Goal: Task Accomplishment & Management: Complete application form

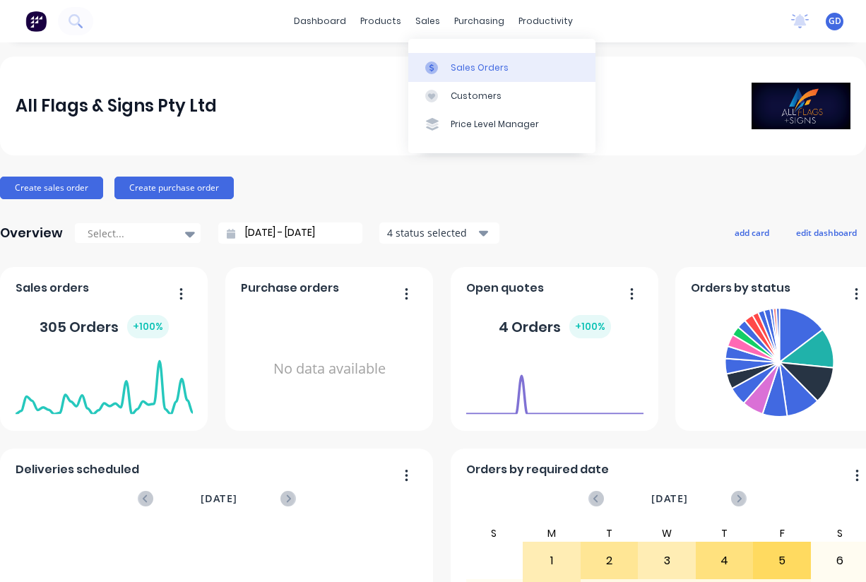
click at [463, 68] on div "Sales Orders" at bounding box center [480, 67] width 58 height 13
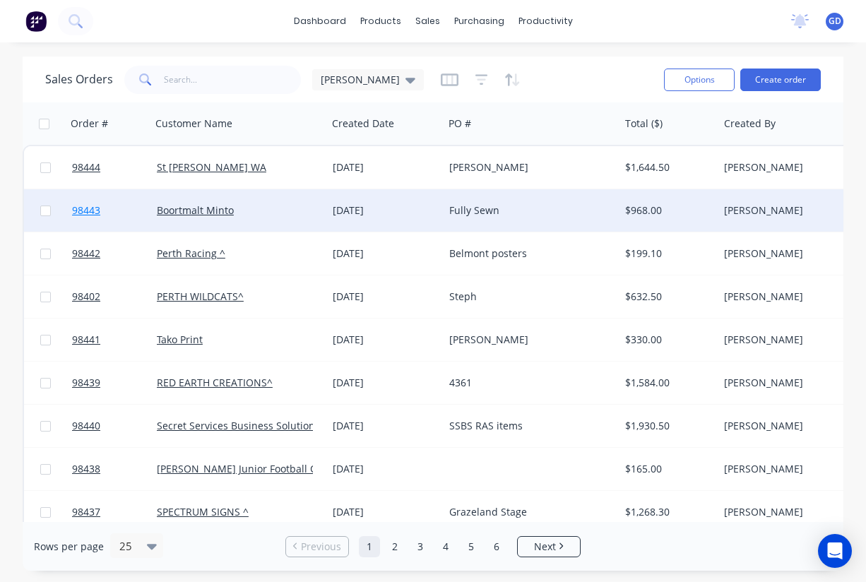
click at [90, 209] on span "98443" at bounding box center [86, 210] width 28 height 14
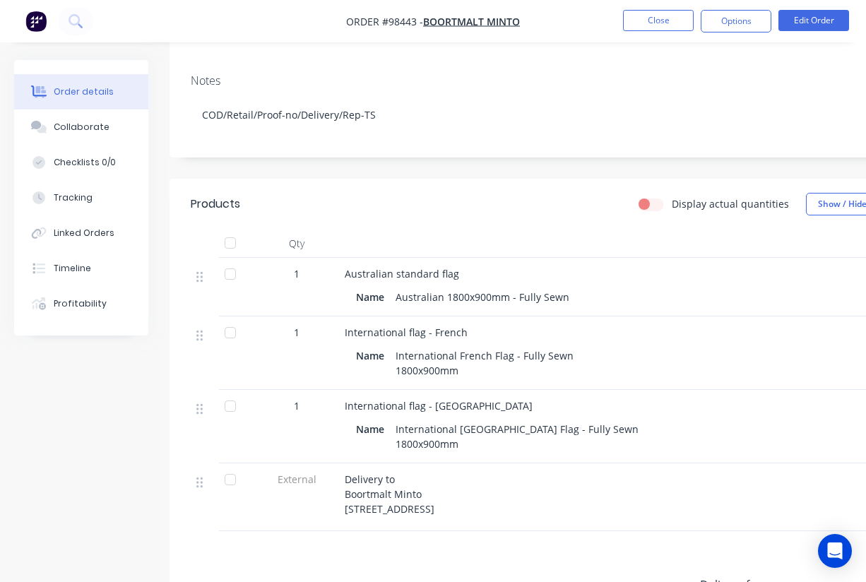
scroll to position [234, 0]
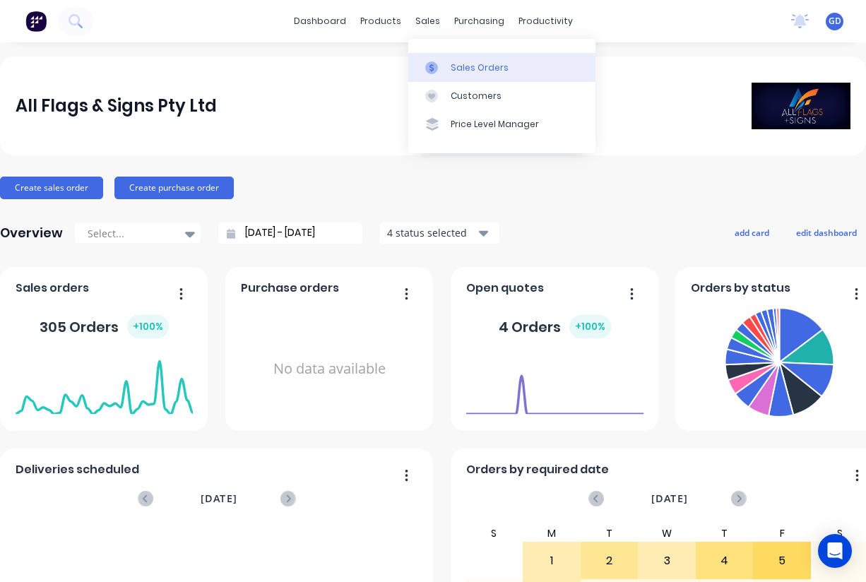
click at [463, 66] on div "Sales Orders" at bounding box center [480, 67] width 58 height 13
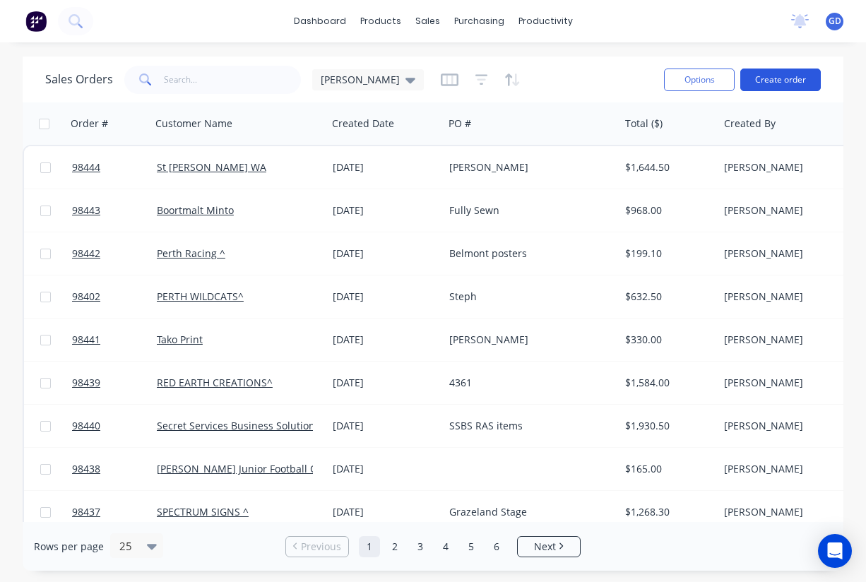
click at [797, 79] on button "Create order" at bounding box center [780, 79] width 80 height 23
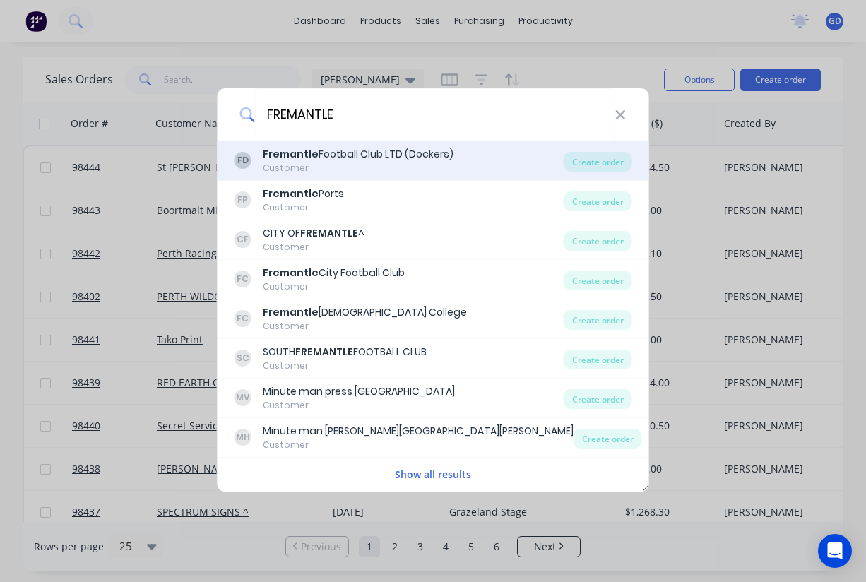
type input "FREMANTLE"
click at [365, 153] on div "Fremantle Football Club LTD (Dockers)" at bounding box center [358, 154] width 191 height 15
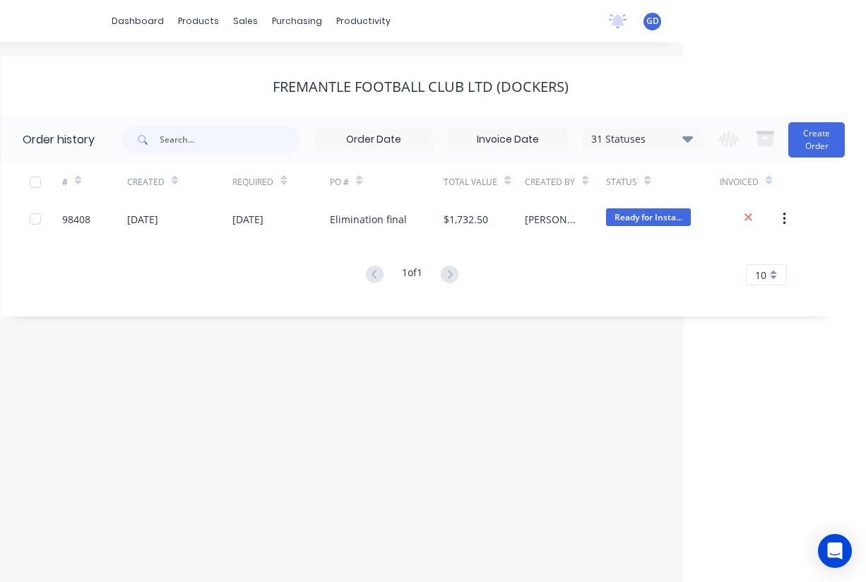
scroll to position [0, 182]
click at [816, 146] on button "Create Order" at bounding box center [816, 139] width 56 height 35
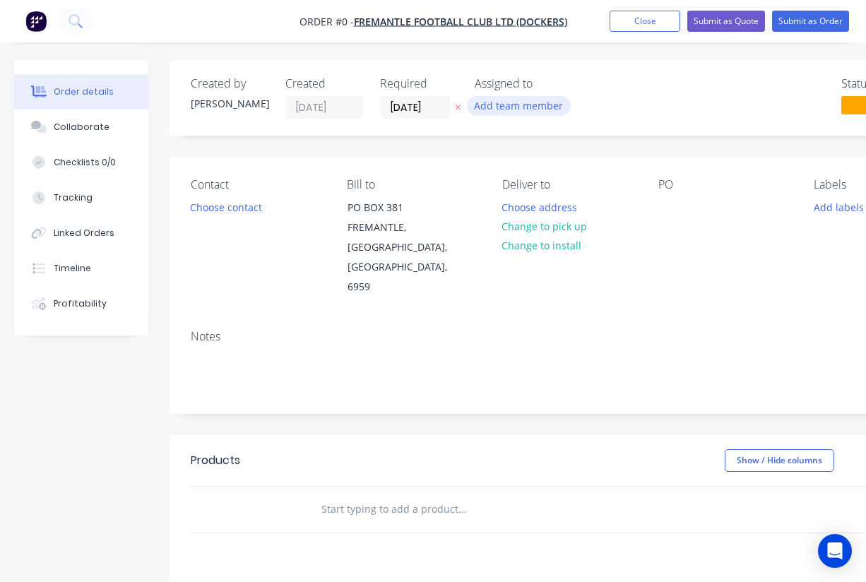
click at [517, 111] on button "Add team member" at bounding box center [519, 105] width 104 height 19
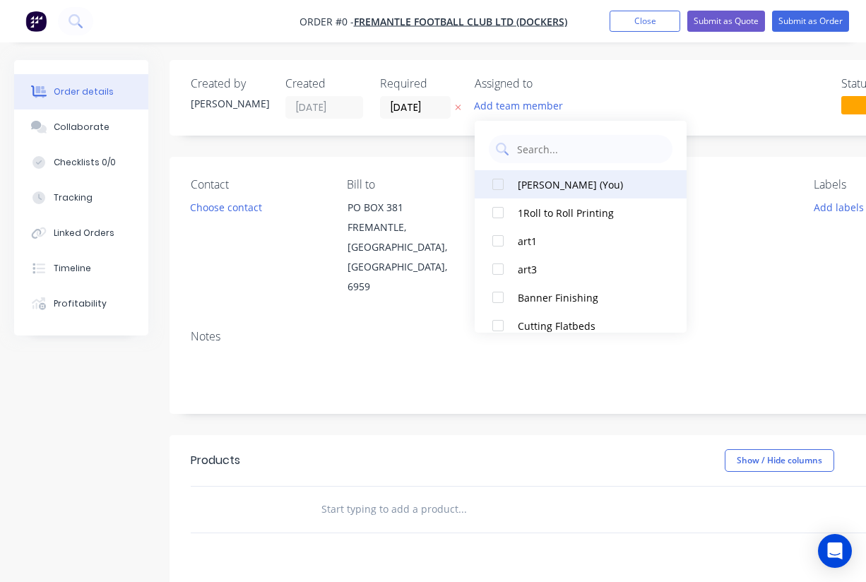
click at [498, 186] on div at bounding box center [498, 184] width 28 height 28
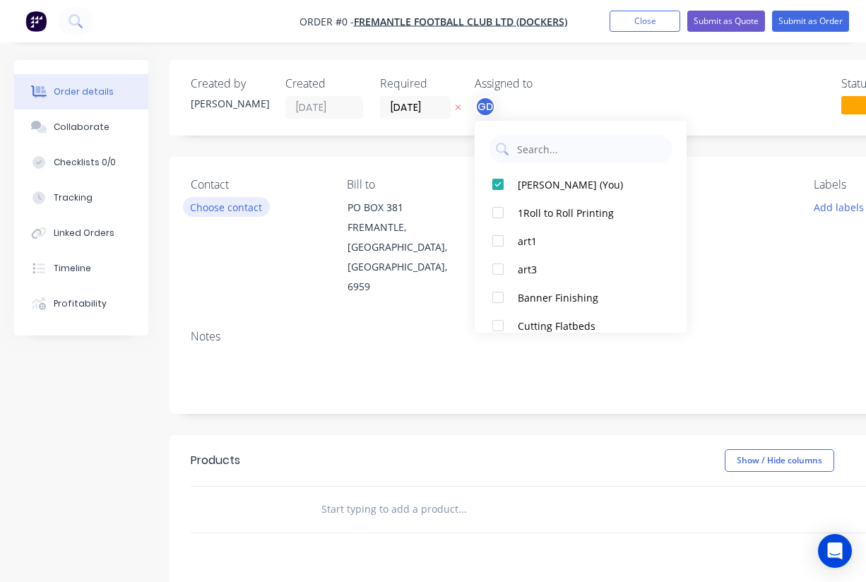
click at [203, 212] on div "Order details Collaborate Checklists 0/0 Tracking Linked Orders Timeline Profit…" at bounding box center [491, 476] width 982 height 833
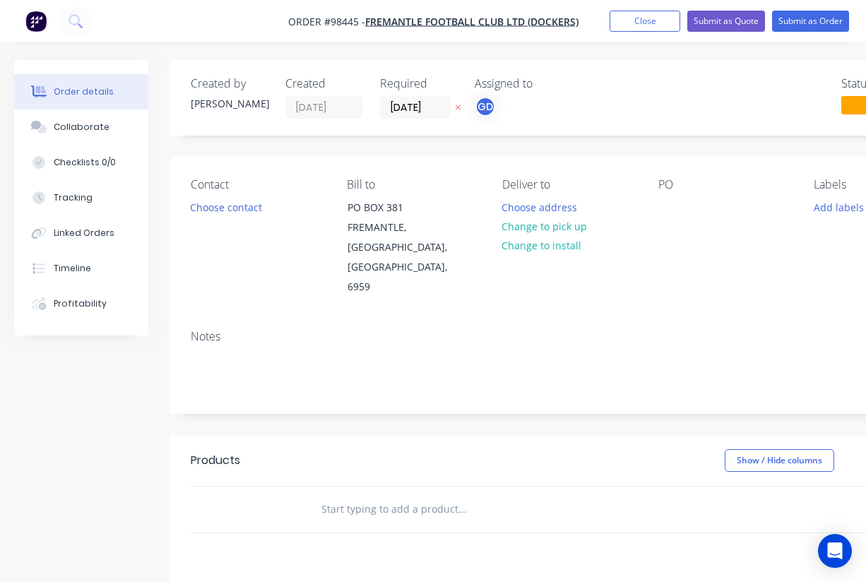
click at [206, 209] on button "Choose contact" at bounding box center [226, 206] width 87 height 19
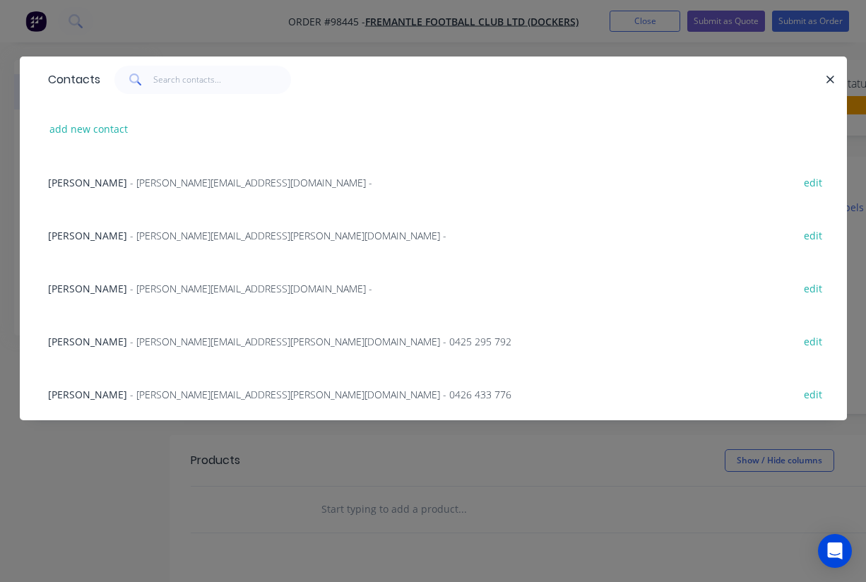
click at [93, 186] on span "Josh Bolto" at bounding box center [87, 182] width 79 height 13
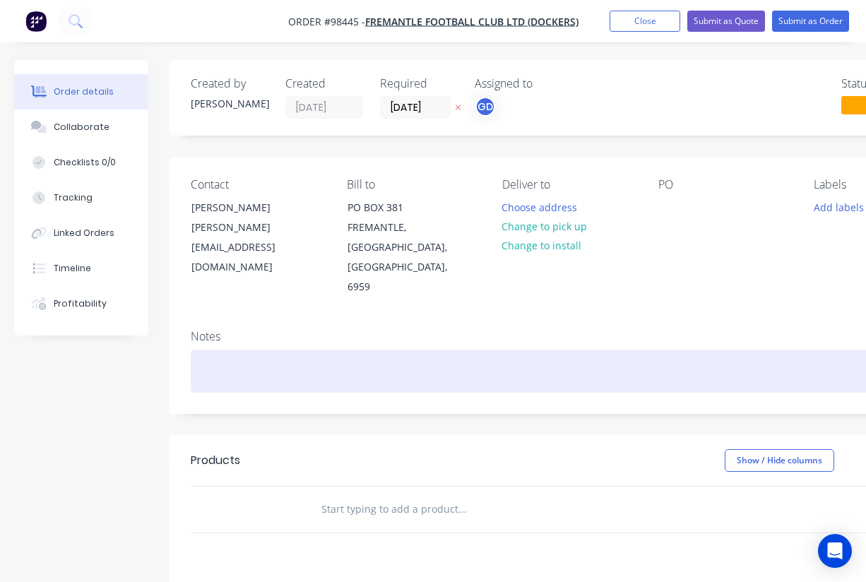
click at [245, 350] on div at bounding box center [569, 371] width 756 height 43
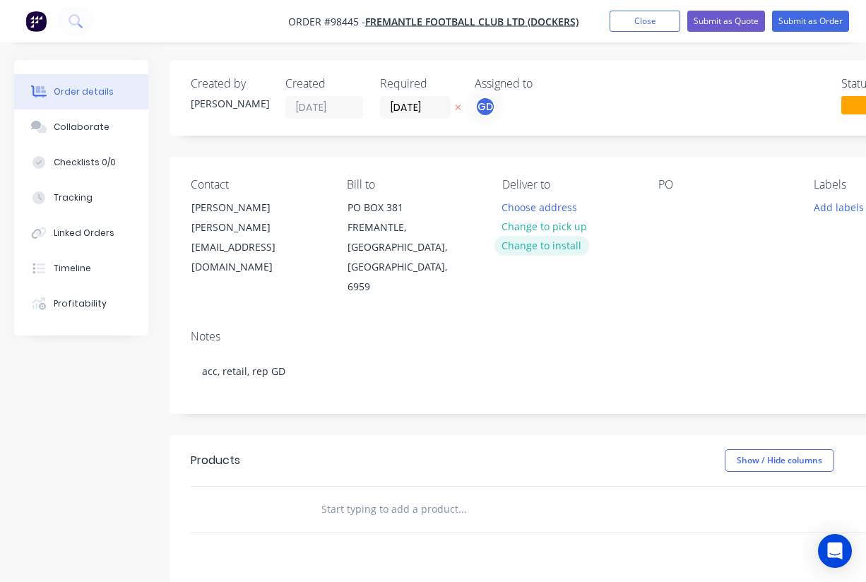
click at [545, 241] on button "Change to install" at bounding box center [541, 245] width 95 height 19
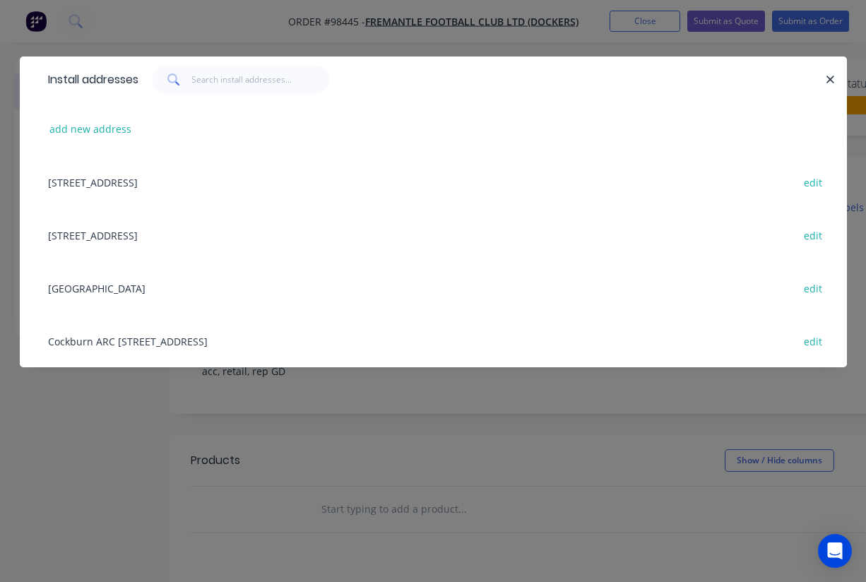
click at [85, 290] on div "OPTUS STADIUM edit" at bounding box center [433, 287] width 785 height 53
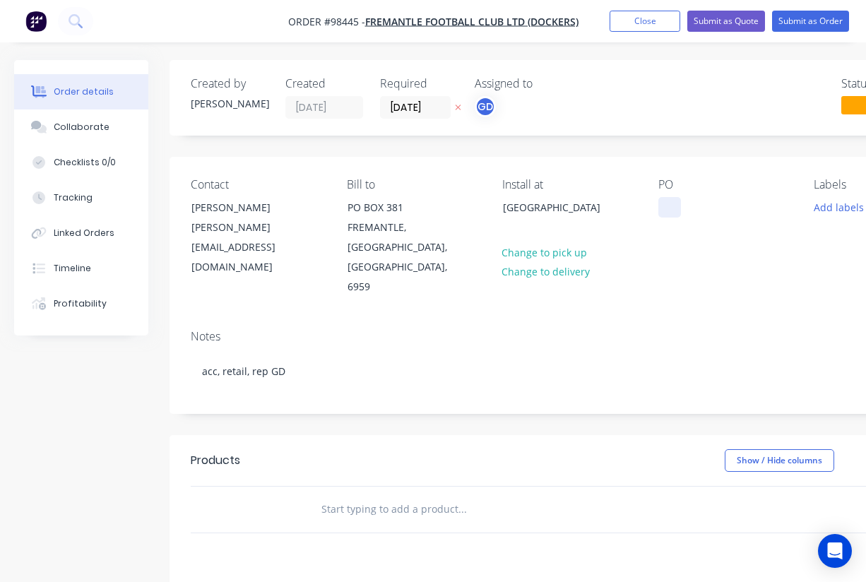
click at [662, 207] on div at bounding box center [669, 207] width 23 height 20
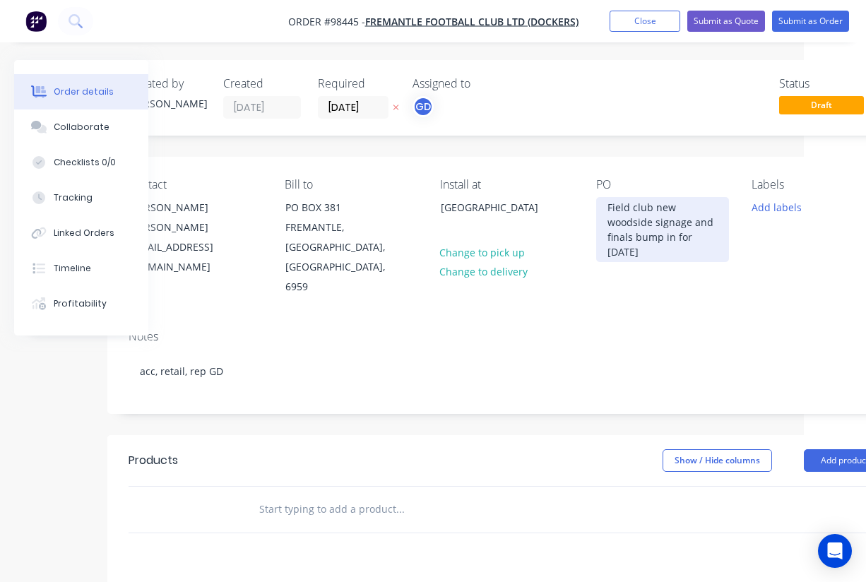
scroll to position [0, 117]
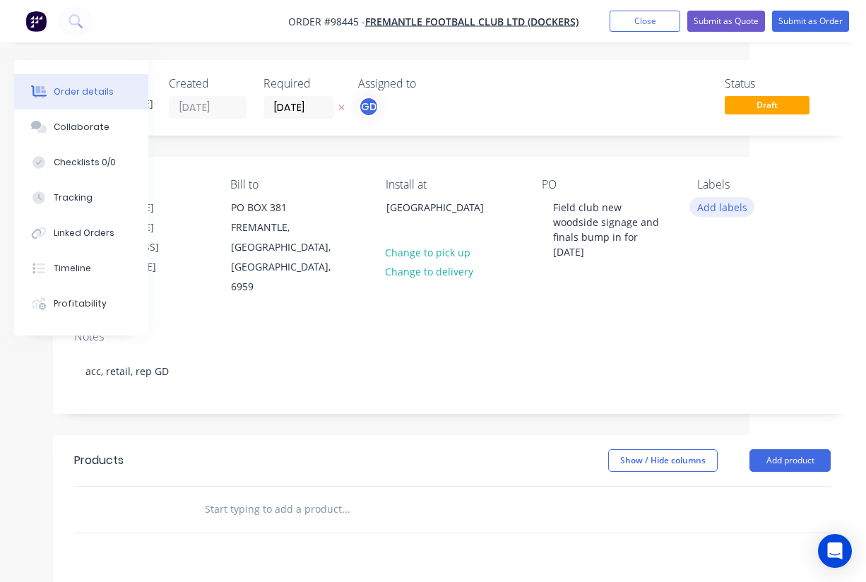
click at [738, 205] on button "Add labels" at bounding box center [721, 206] width 65 height 19
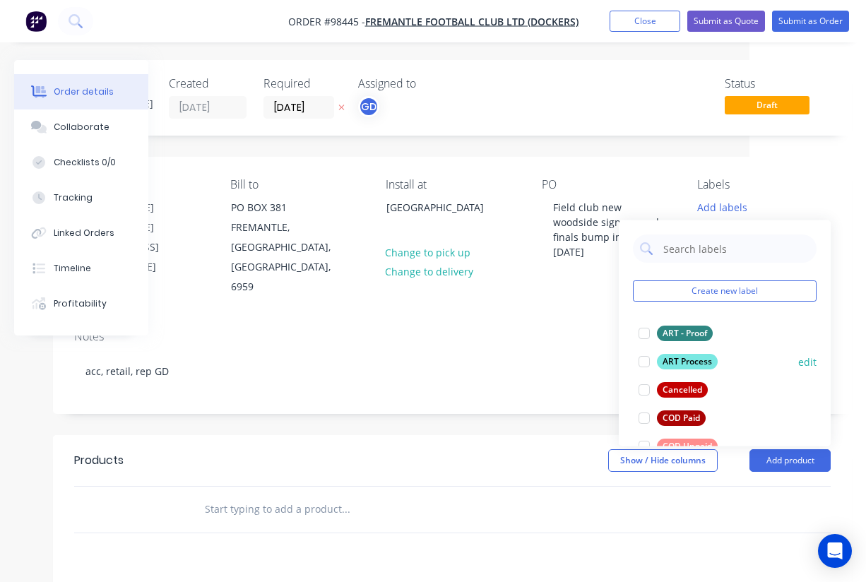
scroll to position [0, 0]
click at [645, 332] on div at bounding box center [644, 333] width 28 height 28
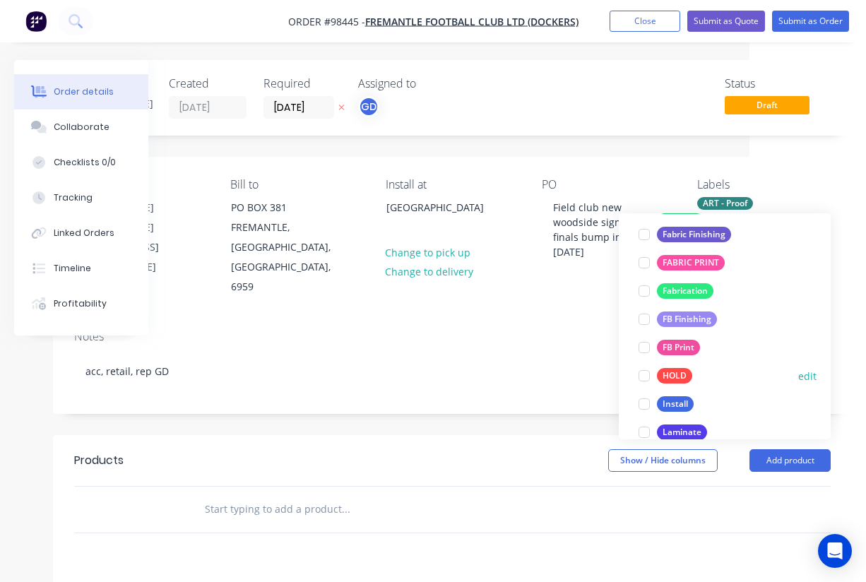
scroll to position [316, 0]
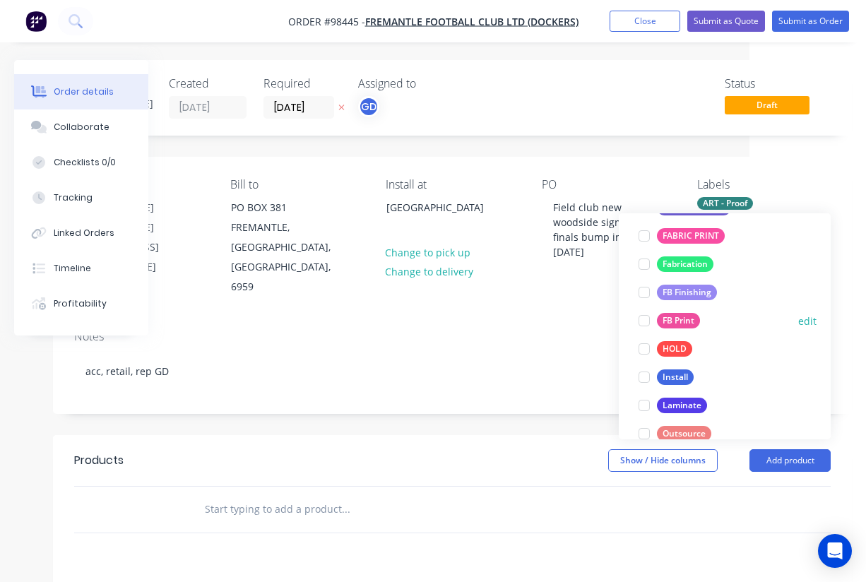
click at [646, 317] on div at bounding box center [644, 320] width 28 height 28
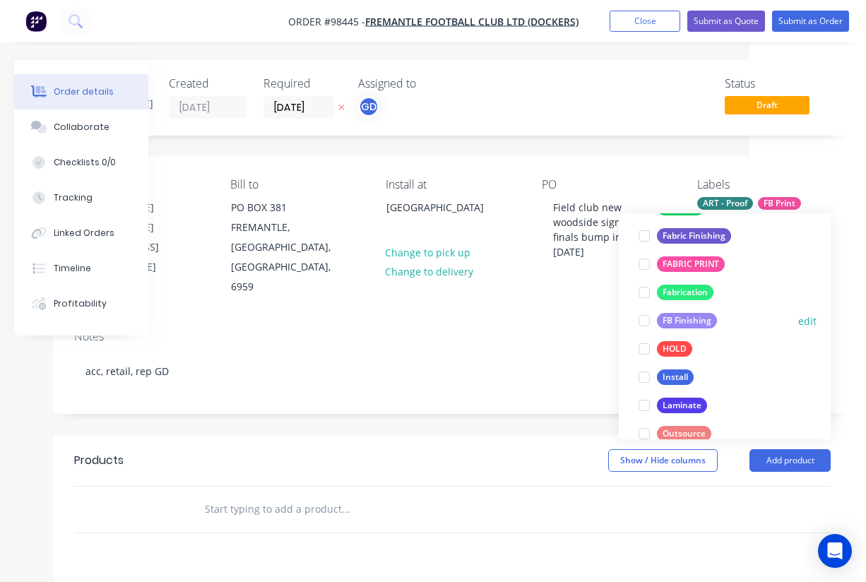
click at [643, 318] on div at bounding box center [644, 320] width 28 height 28
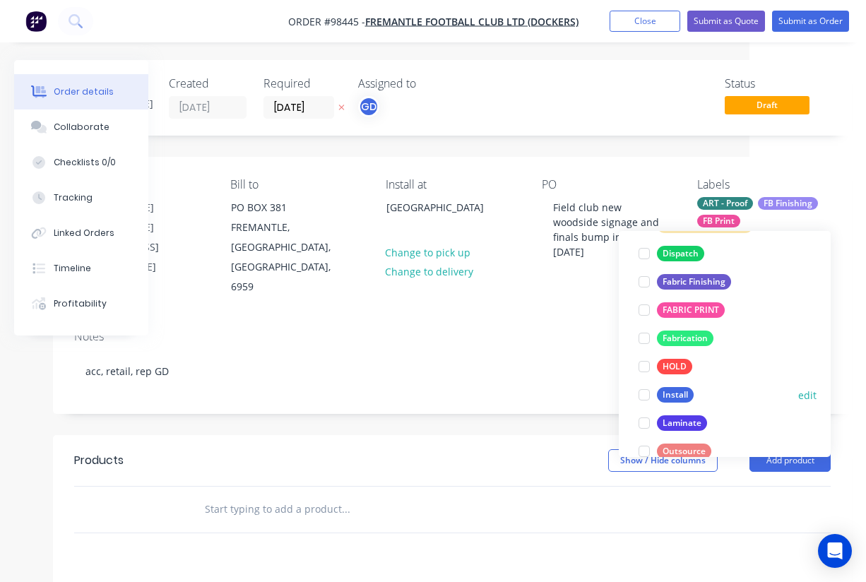
click at [646, 390] on div at bounding box center [644, 395] width 28 height 28
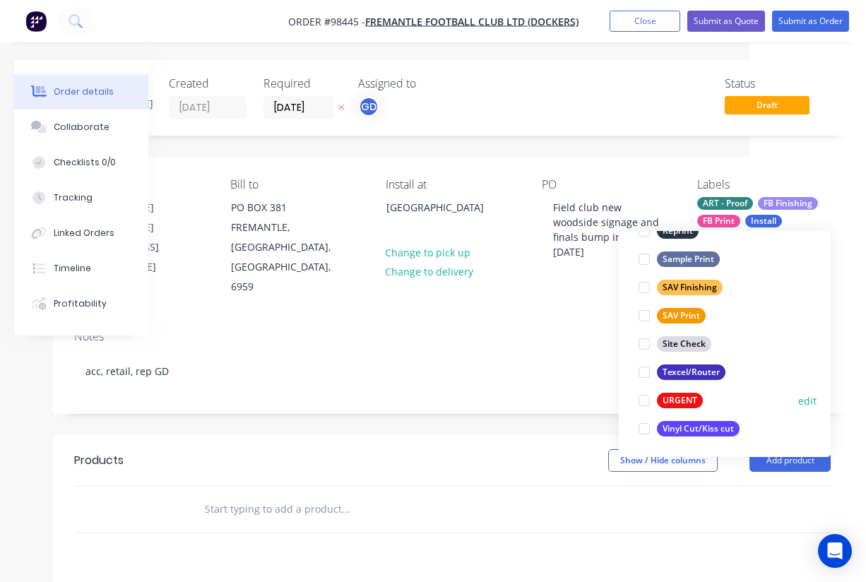
scroll to position [678, 0]
click at [645, 401] on div at bounding box center [644, 400] width 28 height 28
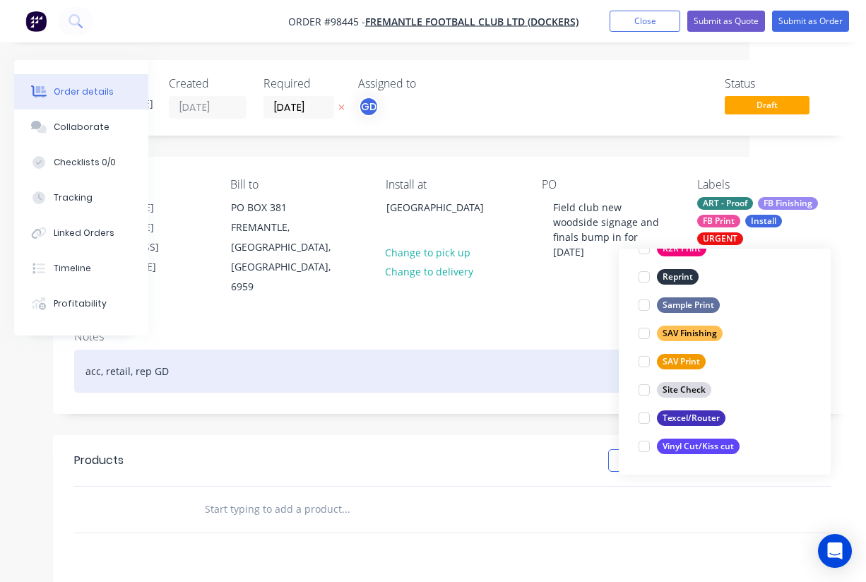
click at [489, 350] on div "acc, retail, rep GD" at bounding box center [452, 371] width 756 height 43
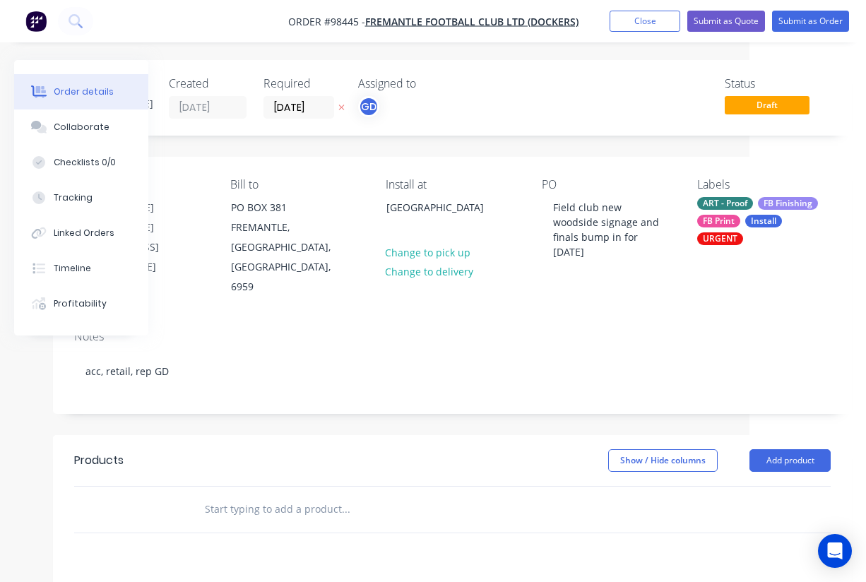
click at [284, 495] on input "text" at bounding box center [345, 509] width 282 height 28
paste input "5mm coreflute and new 50mm velcro around perimeter"
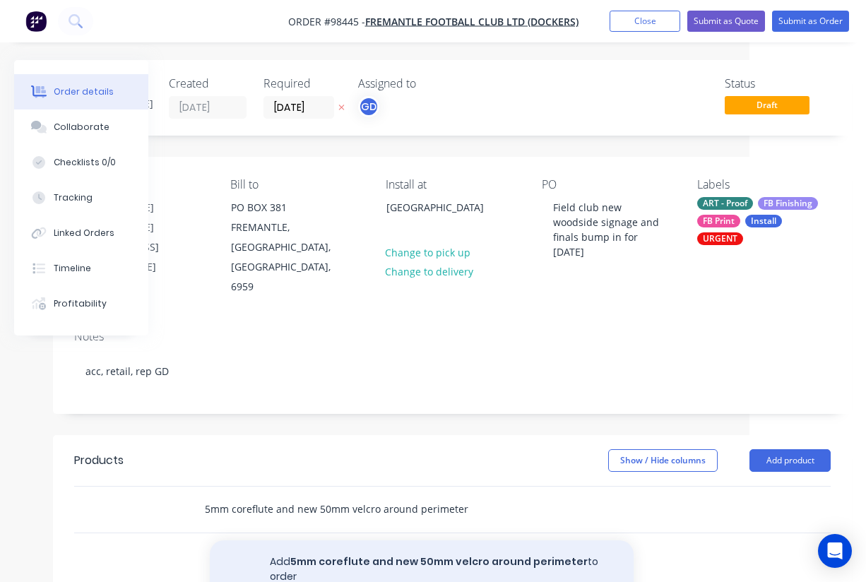
type input "5mm coreflute and new 50mm velcro around perimeter"
click at [387, 540] on button "Add 5mm coreflute and new 50mm velcro around perimeter to order" at bounding box center [422, 569] width 424 height 58
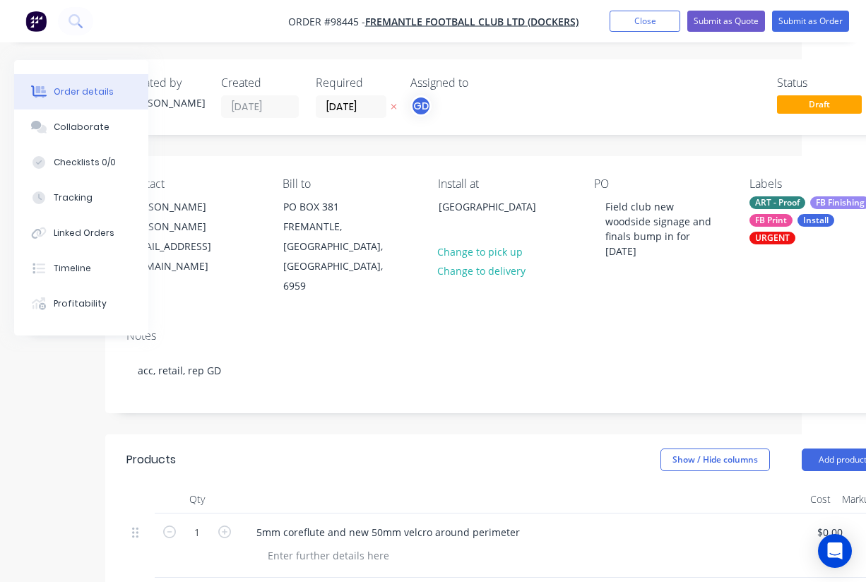
scroll to position [1, 61]
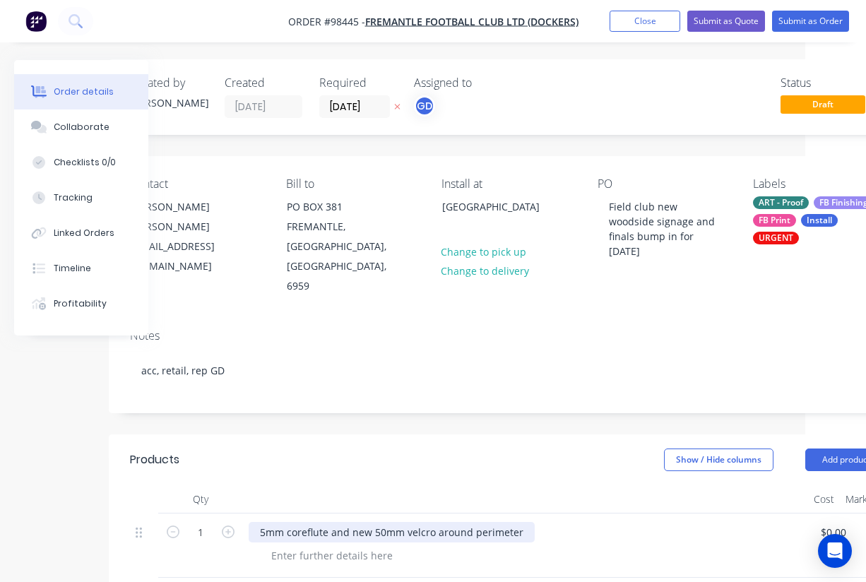
click at [373, 522] on div "5mm coreflute and new 50mm velcro around perimeter" at bounding box center [392, 532] width 286 height 20
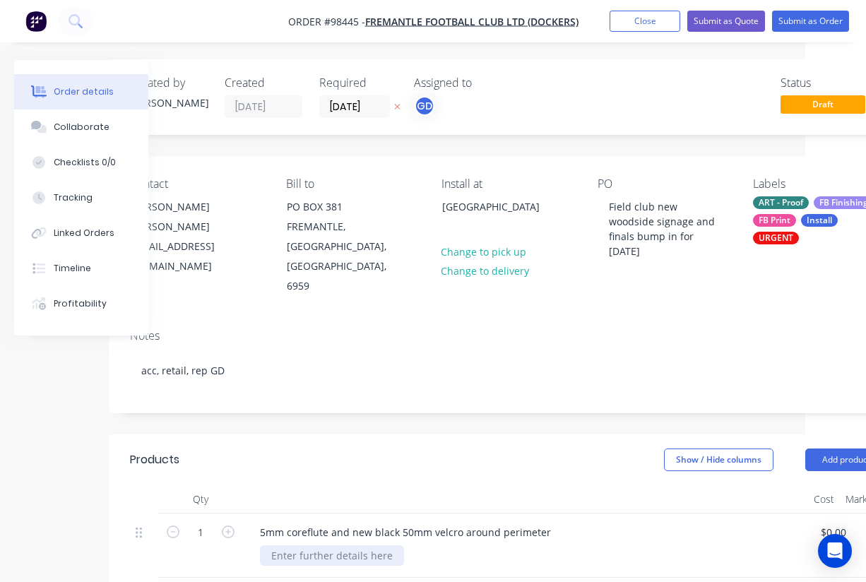
paste div
click at [303, 545] on div "27500 790" at bounding box center [302, 555] width 85 height 20
click at [326, 545] on div "27500x790" at bounding box center [296, 555] width 73 height 20
click at [297, 545] on div "27500x790mm" at bounding box center [305, 555] width 91 height 20
click at [391, 545] on div "27500mm wide x 790mm" at bounding box center [330, 555] width 141 height 20
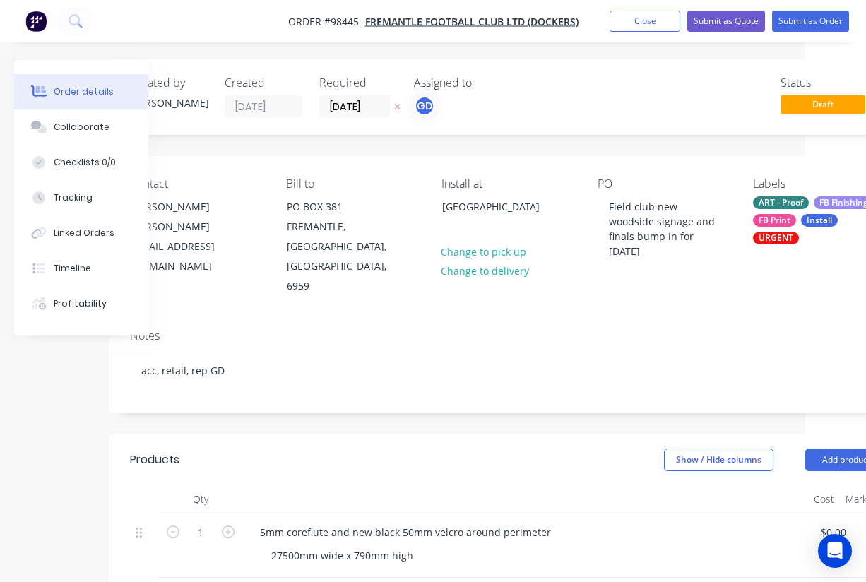
click at [374, 513] on div "5mm coreflute and new black 50mm velcro around perimeter 27500mm wide x 790mm h…" at bounding box center [525, 545] width 565 height 64
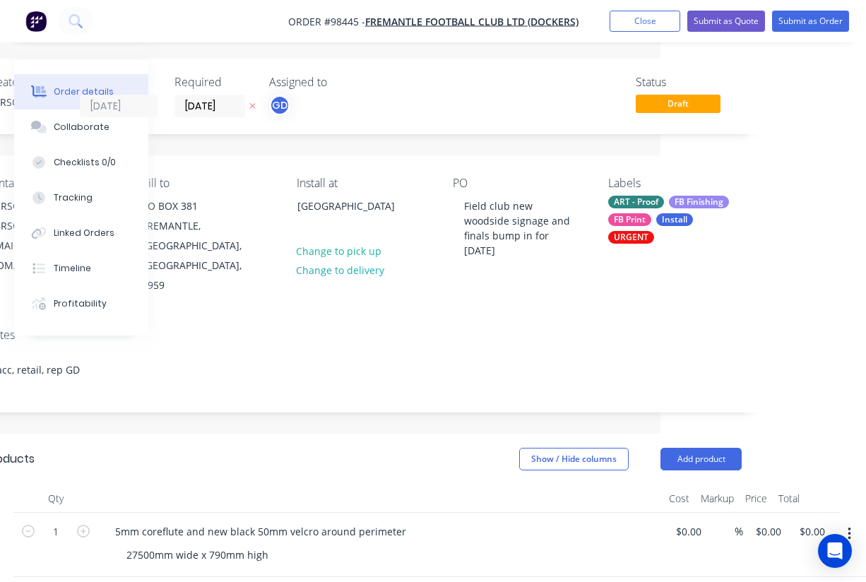
scroll to position [1, 205]
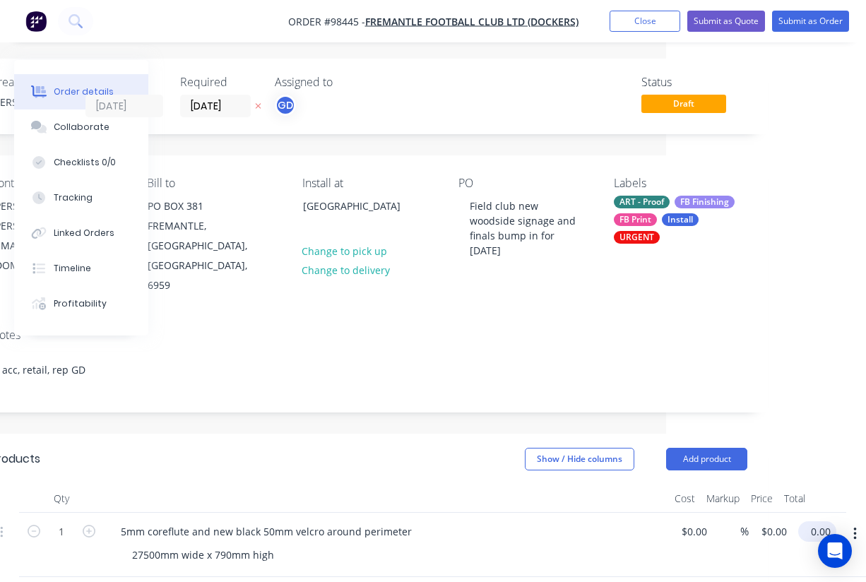
click at [814, 521] on input "0.00" at bounding box center [820, 531] width 32 height 20
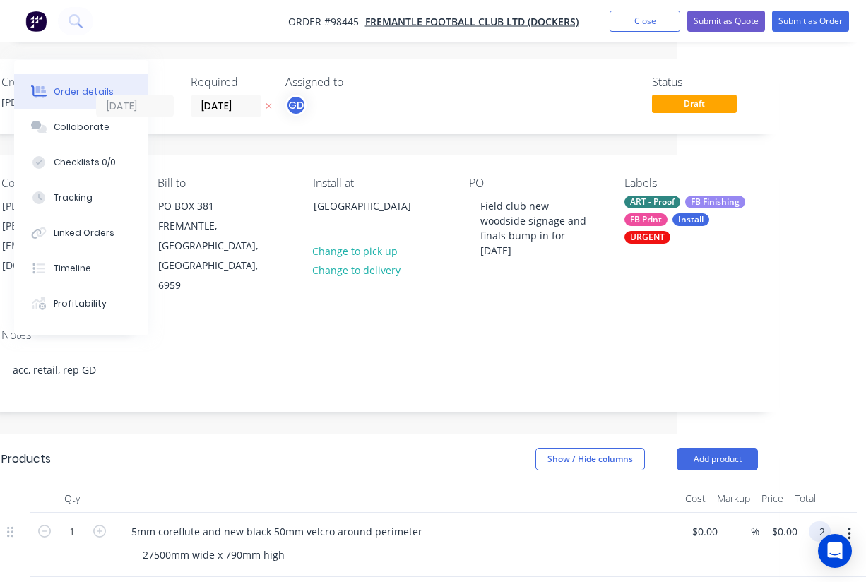
scroll to position [1, 189]
type input "2375"
type input "$2,375.00"
click at [405, 438] on header "Products Show / Hide columns Add product" at bounding box center [379, 459] width 799 height 51
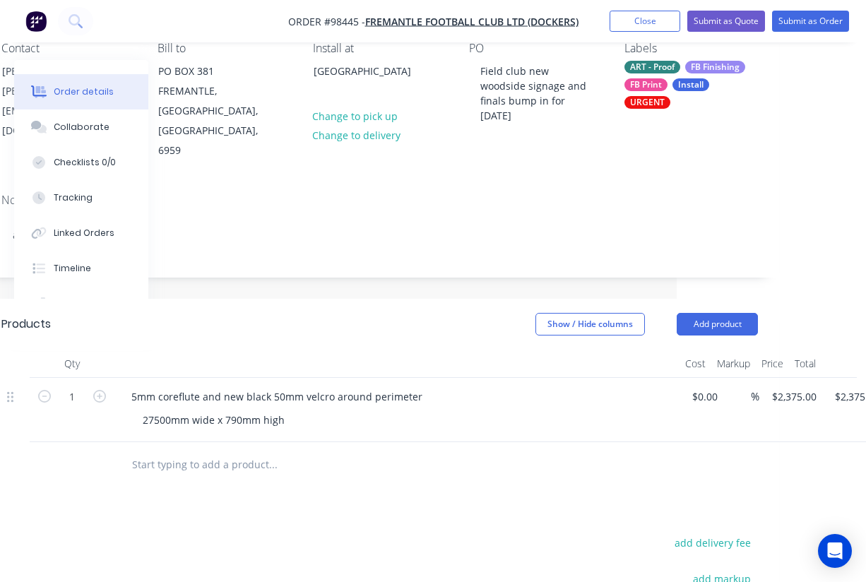
scroll to position [148, 189]
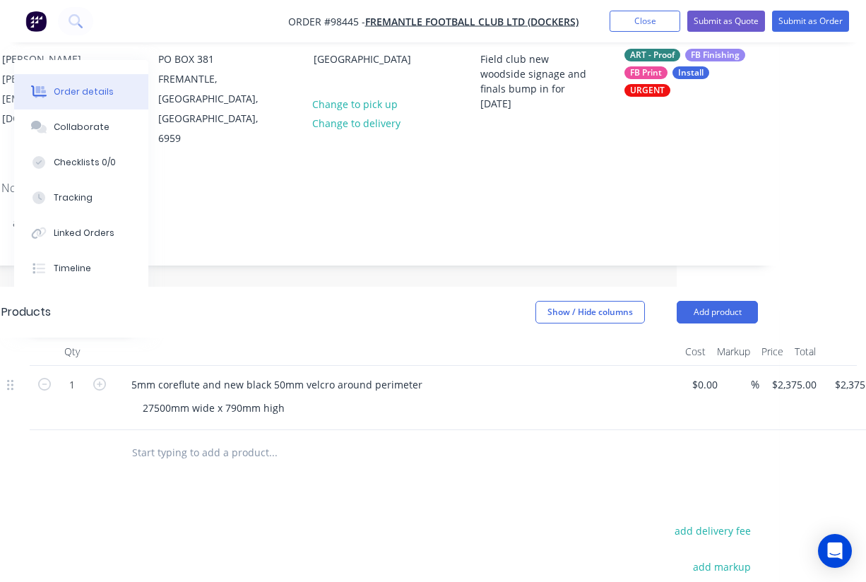
paste input "Bump in $500+GST Removal $350+GST"
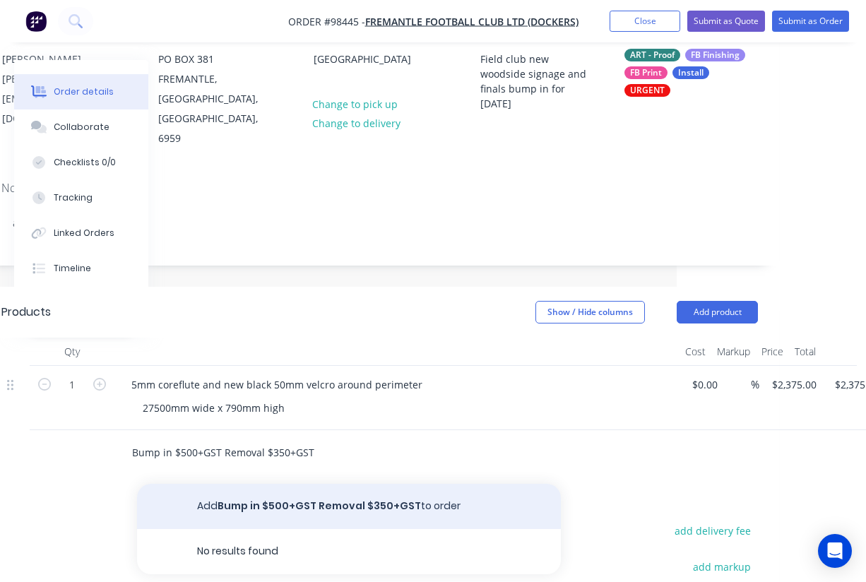
type input "Bump in $500+GST Removal $350+GST"
click at [287, 484] on button "Add Bump in $500+GST Removal $350+GST to order" at bounding box center [349, 506] width 424 height 45
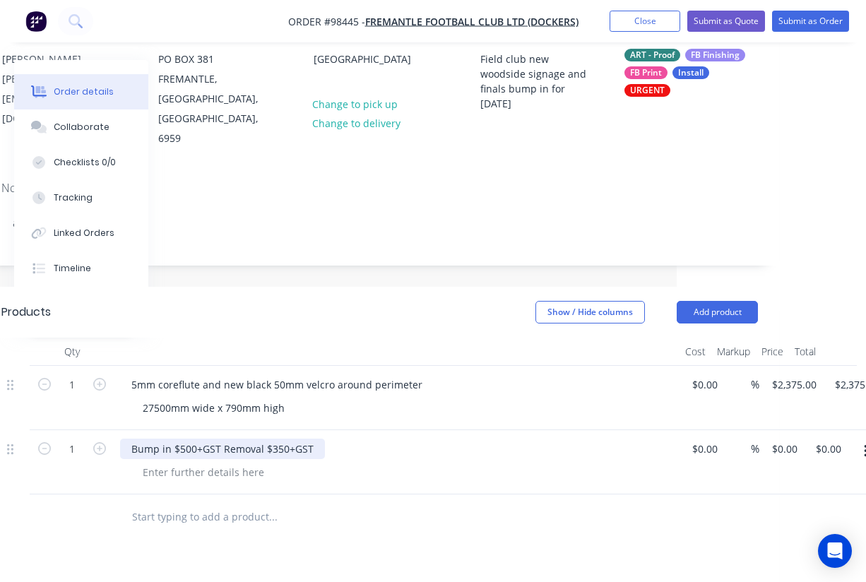
click at [221, 439] on div "Bump in $500+GST Removal $350+GST" at bounding box center [222, 449] width 205 height 20
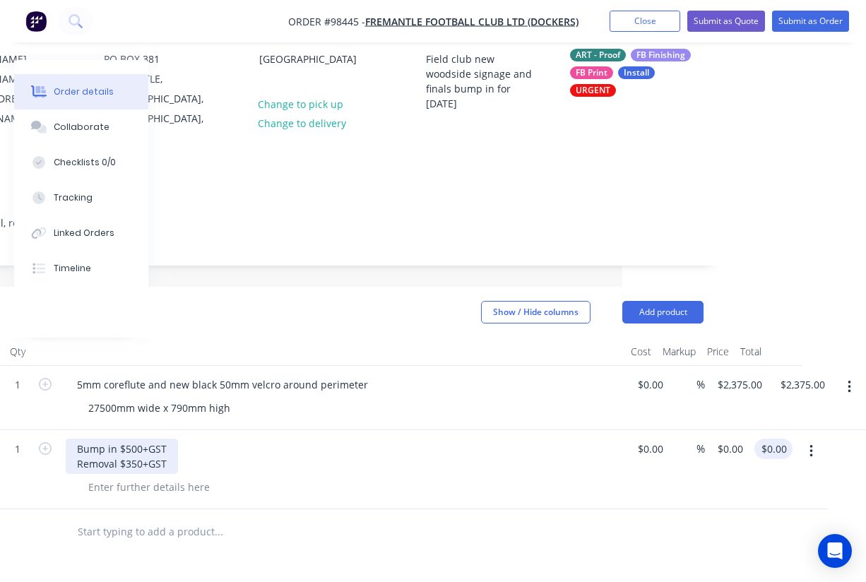
scroll to position [148, 244]
click at [784, 439] on input "0.00" at bounding box center [776, 449] width 32 height 20
type input "850"
type input "$850.00"
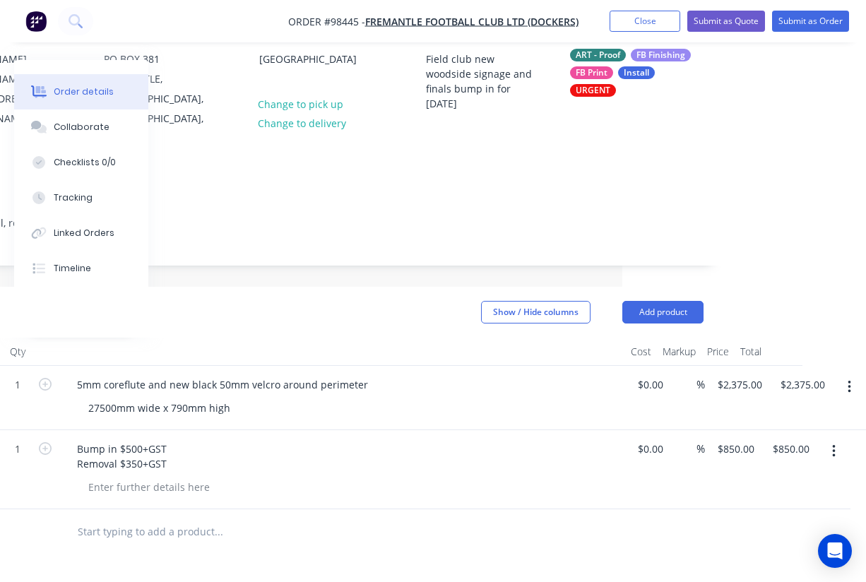
click at [604, 509] on div at bounding box center [325, 532] width 756 height 46
click at [659, 301] on button "Add product" at bounding box center [662, 312] width 81 height 23
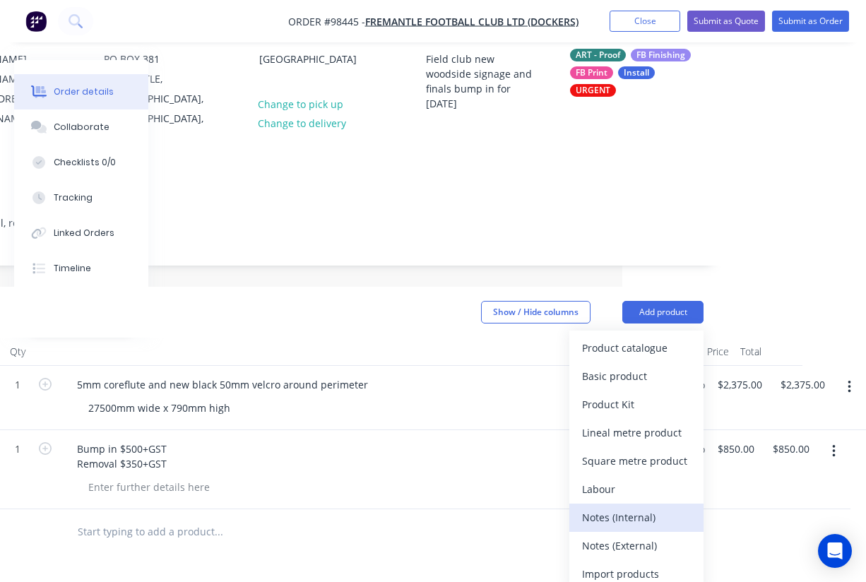
click at [641, 507] on div "Notes (Internal)" at bounding box center [636, 517] width 109 height 20
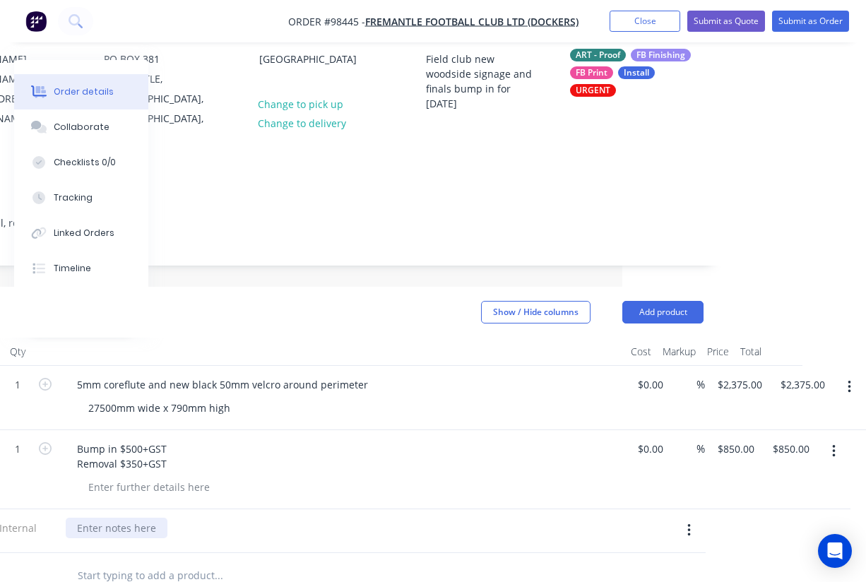
click at [136, 518] on div at bounding box center [117, 528] width 102 height 20
paste div
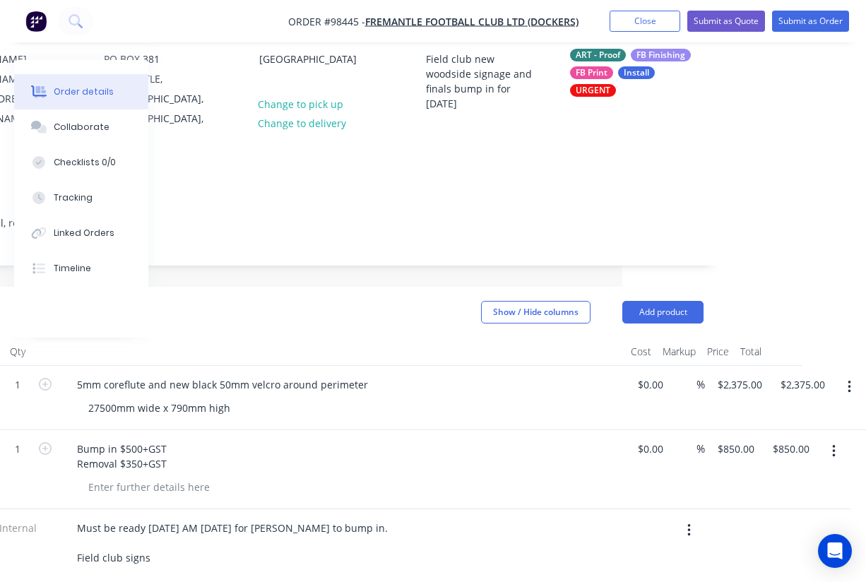
click at [381, 439] on div "Bump in $500+GST Removal $350+GST" at bounding box center [343, 456] width 554 height 35
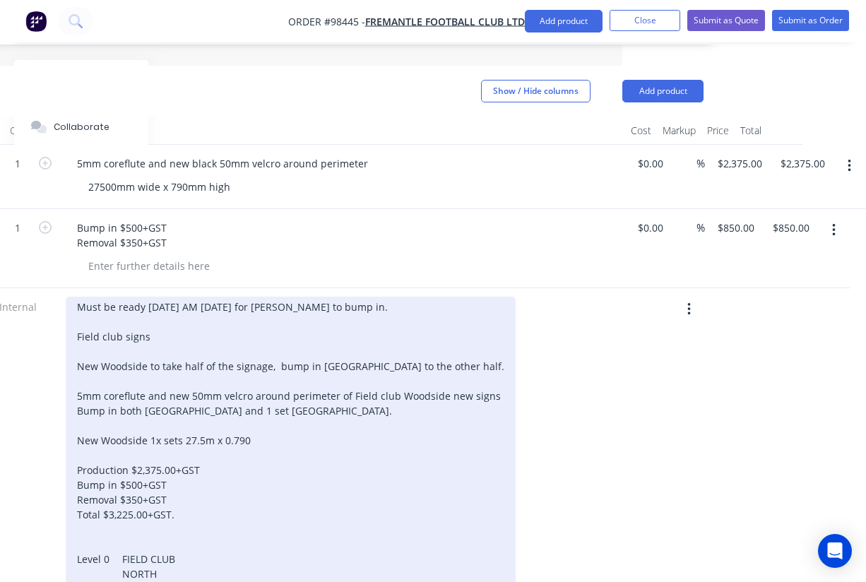
scroll to position [466, 244]
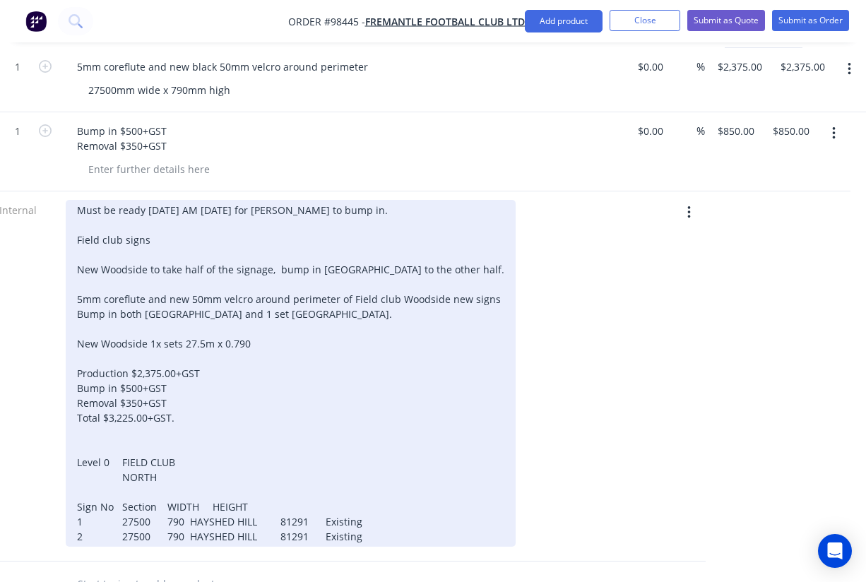
click at [246, 486] on div "Must be ready Friday AM 5th September for Peter to bump in. Field club signs Ne…" at bounding box center [291, 373] width 450 height 347
click at [246, 487] on div "Must be ready Friday AM 5th September for Peter to bump in. Field club signs Ne…" at bounding box center [291, 373] width 450 height 347
click at [119, 499] on div "Must be ready Friday AM 5th September for Peter to bump in. Field club signs Ne…" at bounding box center [291, 373] width 450 height 347
click at [220, 500] on div "Must be ready Friday AM 5th September for Peter to bump in. Field club signs Ne…" at bounding box center [291, 373] width 450 height 347
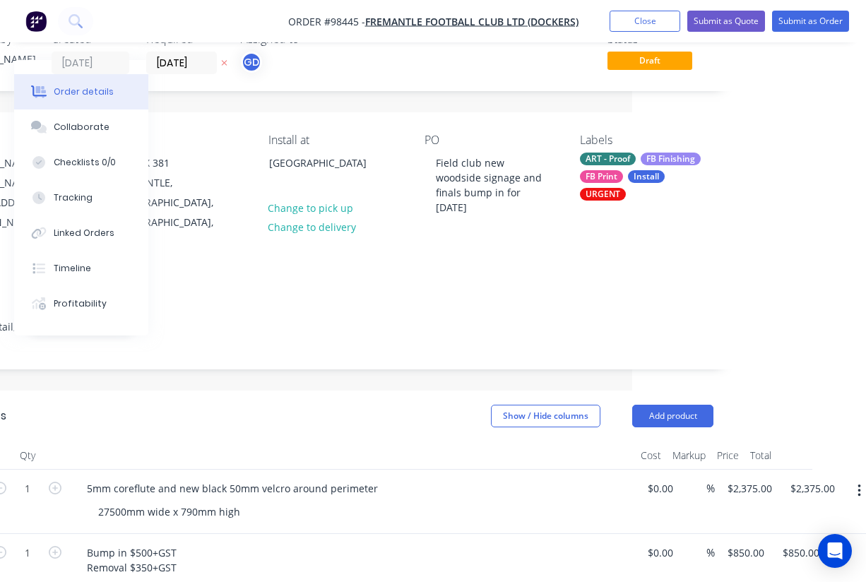
scroll to position [38, 234]
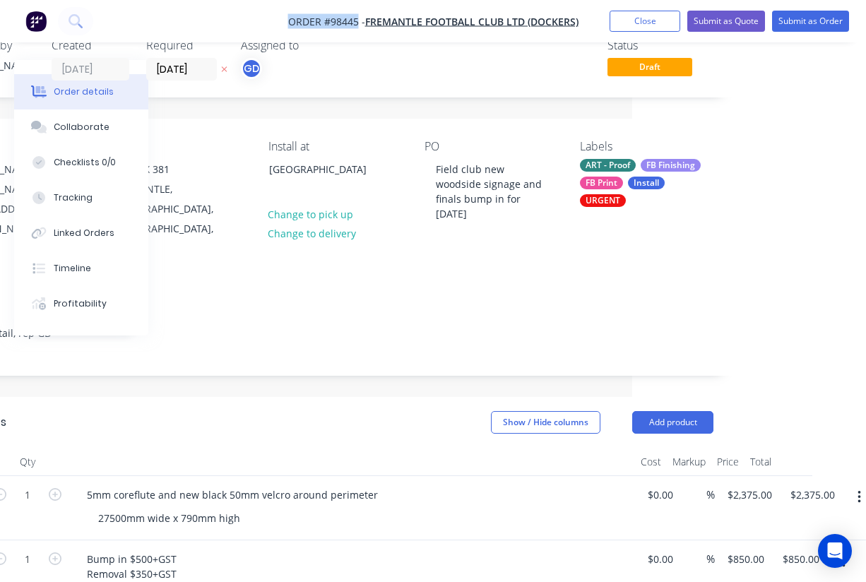
drag, startPoint x: 279, startPoint y: 17, endPoint x: 357, endPoint y: 24, distance: 78.7
click at [357, 24] on nav "Order #98445 - Fremantle Football Club LTD (Dockers) Add product Close Submit a…" at bounding box center [433, 21] width 866 height 42
copy span "Order #98445"
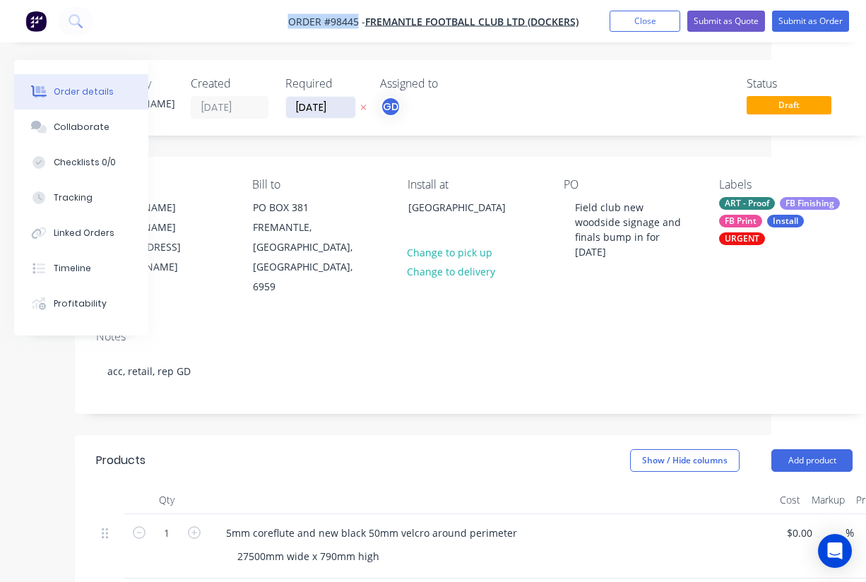
scroll to position [0, 87]
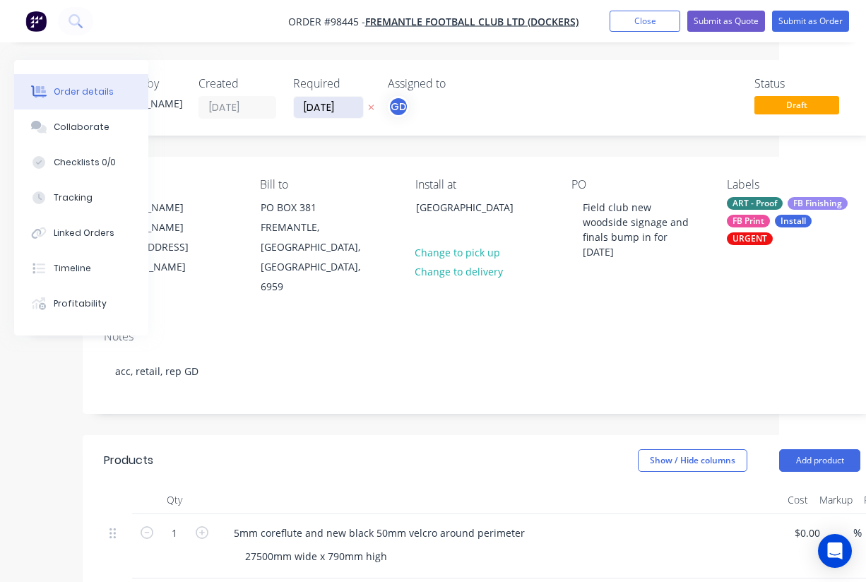
click at [320, 109] on input "03/09/25" at bounding box center [328, 107] width 69 height 21
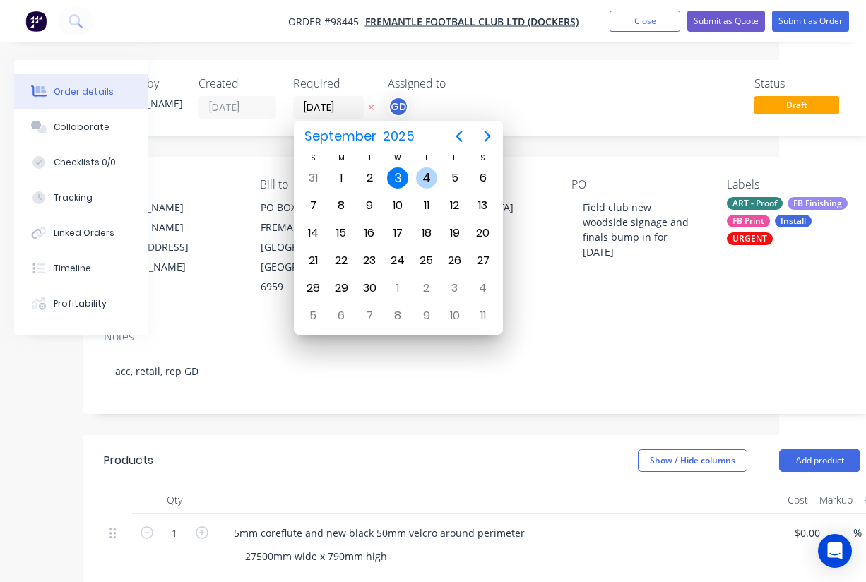
click at [424, 177] on div "4" at bounding box center [426, 177] width 21 height 21
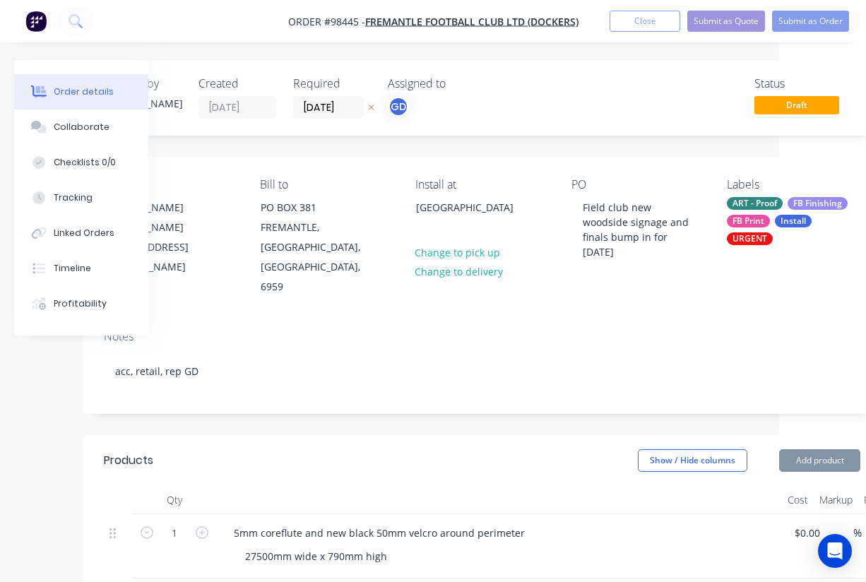
type input "04/09/25"
click at [381, 318] on div "Notes acc, retail, rep GD" at bounding box center [482, 365] width 799 height 95
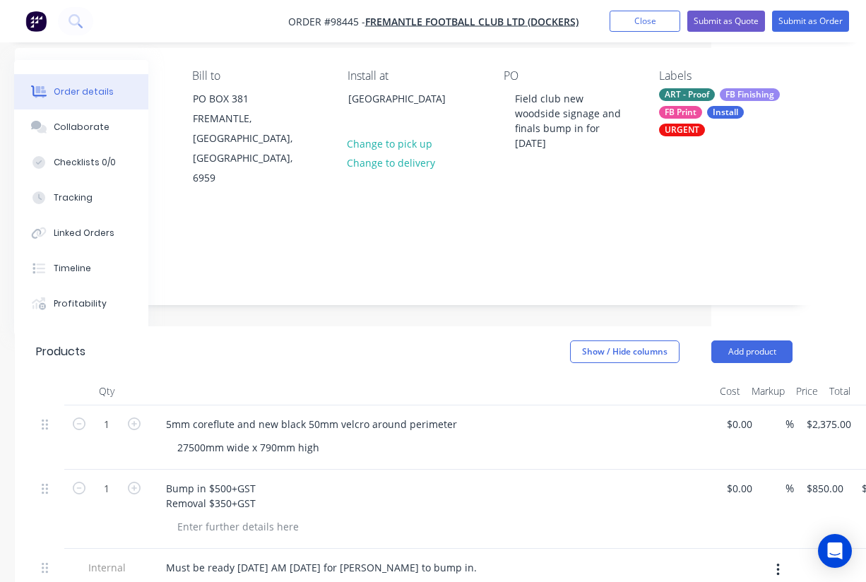
scroll to position [109, 154]
click at [178, 437] on div "27500mm wide x 790mm high" at bounding box center [249, 447] width 165 height 20
click at [400, 437] on div "New WOODSIDE 27500mm wide x 790mm high" at bounding box center [289, 447] width 244 height 20
click at [421, 377] on div at bounding box center [432, 391] width 565 height 28
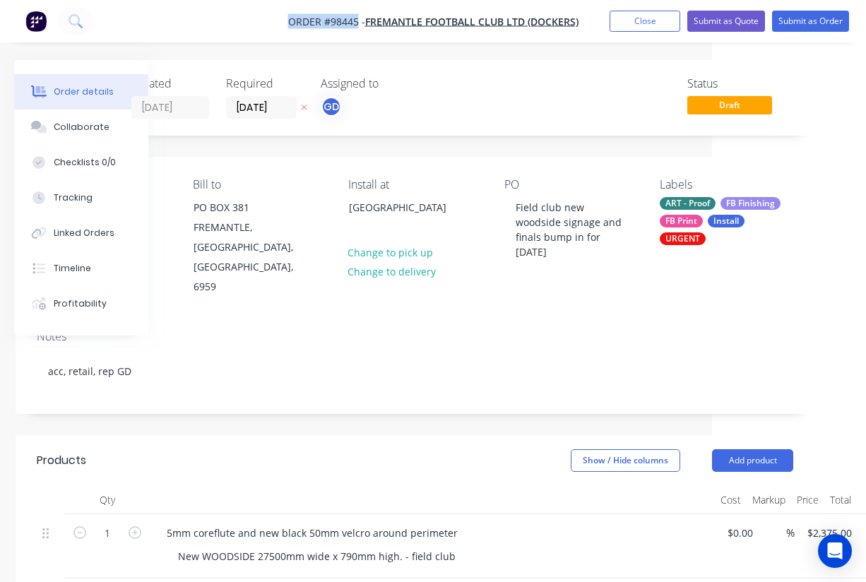
drag, startPoint x: 284, startPoint y: 16, endPoint x: 358, endPoint y: 23, distance: 74.4
click at [358, 23] on nav "Order #98445 - Fremantle Football Club LTD (Dockers) Add product Close Submit a…" at bounding box center [433, 21] width 866 height 42
copy span "Order #98445"
click at [638, 21] on button "Close" at bounding box center [644, 21] width 71 height 21
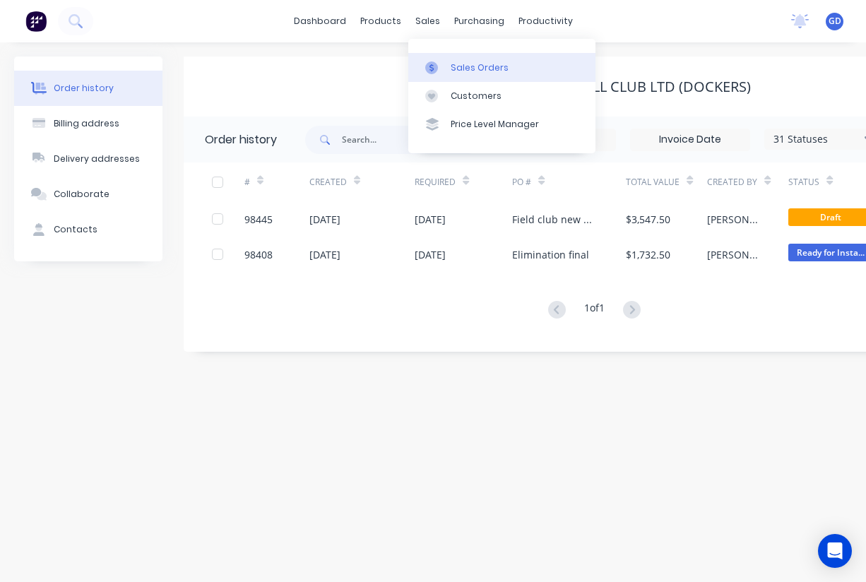
click at [462, 63] on div "Sales Orders" at bounding box center [480, 67] width 58 height 13
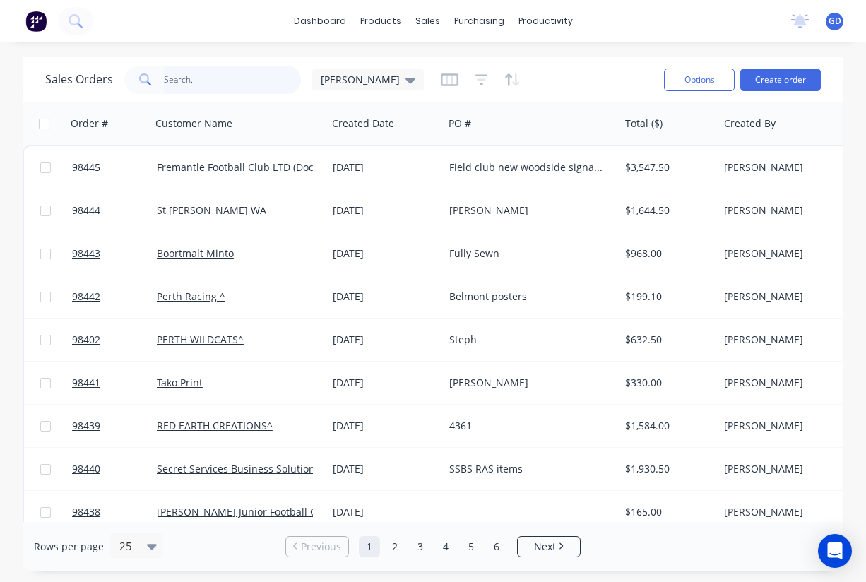
click at [199, 71] on input "text" at bounding box center [233, 80] width 138 height 28
type input "Gino"
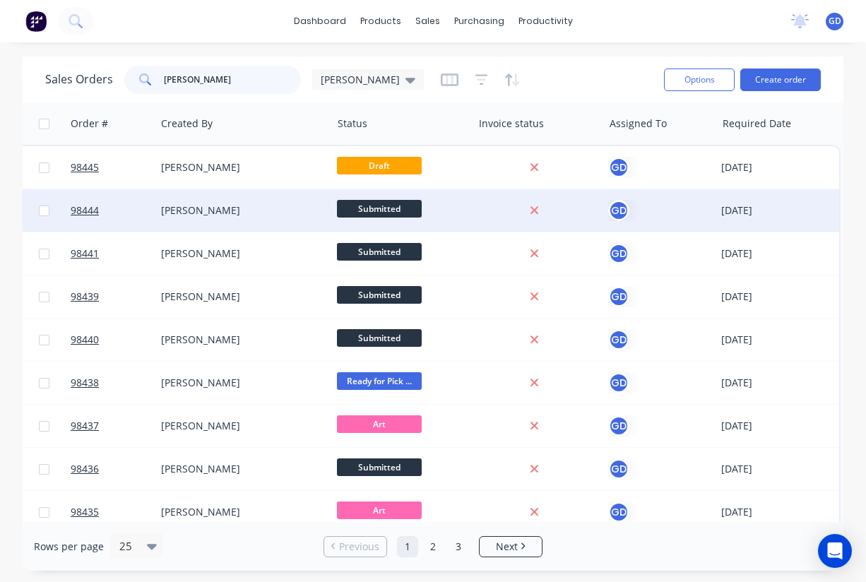
scroll to position [0, 567]
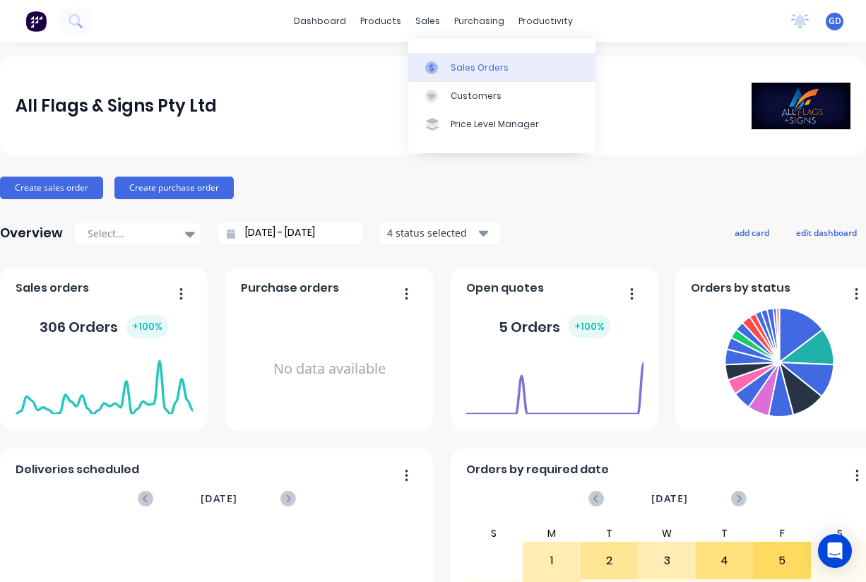
click at [460, 68] on div "Sales Orders" at bounding box center [480, 67] width 58 height 13
